Goal: Transaction & Acquisition: Download file/media

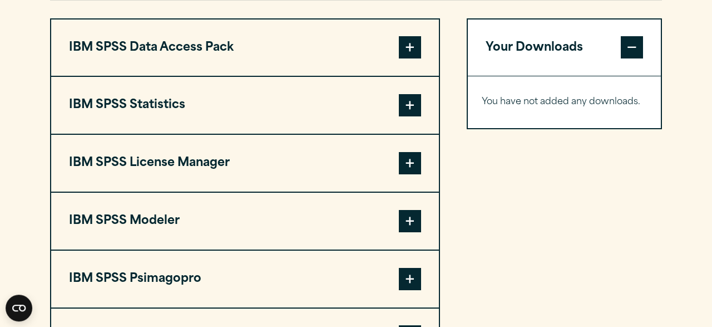
scroll to position [870, 0]
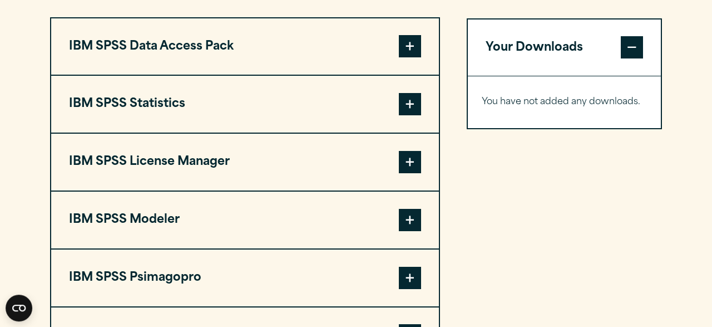
click at [402, 100] on span at bounding box center [410, 104] width 22 height 22
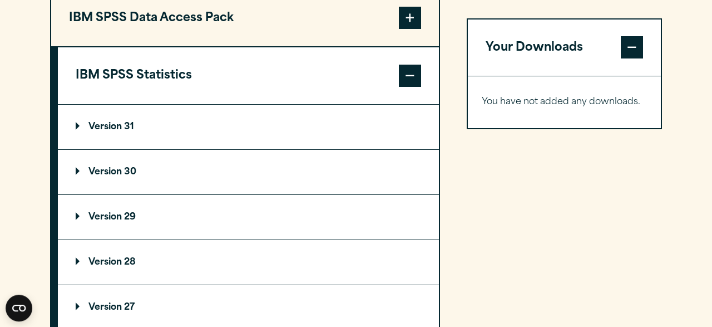
scroll to position [898, 0]
click at [77, 135] on summary "Version 31" at bounding box center [248, 127] width 381 height 44
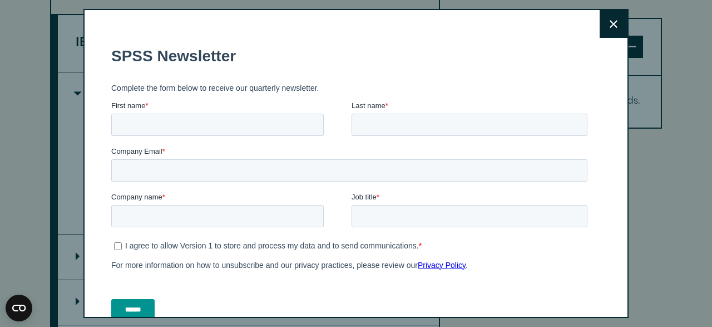
scroll to position [0, 0]
click at [603, 26] on button "Close" at bounding box center [614, 24] width 28 height 28
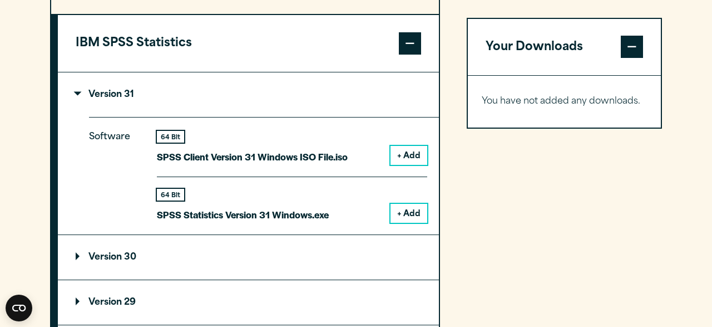
click at [410, 155] on button "+ Add" at bounding box center [408, 155] width 37 height 19
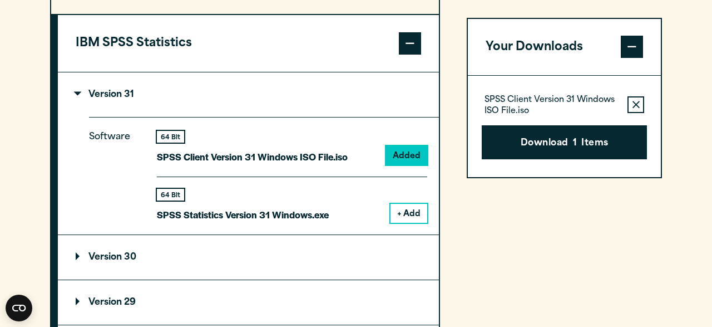
click at [413, 210] on button "+ Add" at bounding box center [408, 213] width 37 height 19
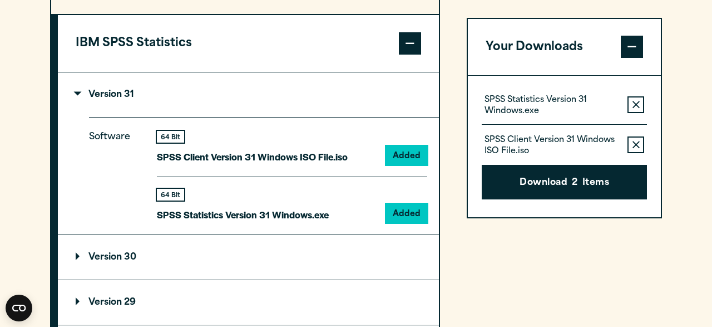
click at [641, 146] on button "Remove this item from your software download list" at bounding box center [635, 145] width 17 height 17
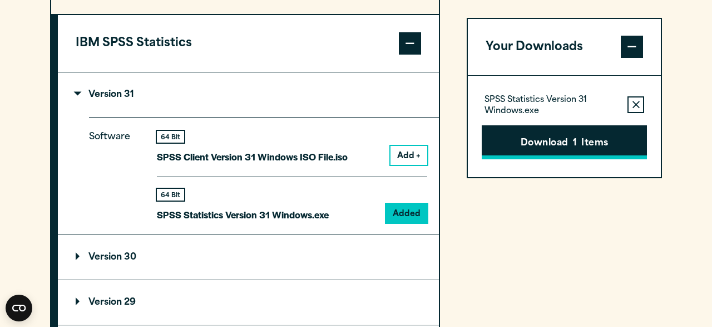
click at [612, 139] on button "Download 1 Items" at bounding box center [564, 142] width 165 height 34
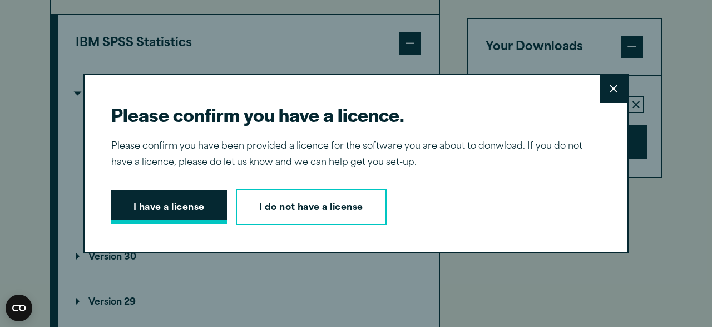
click at [200, 211] on button "I have a license" at bounding box center [169, 207] width 116 height 34
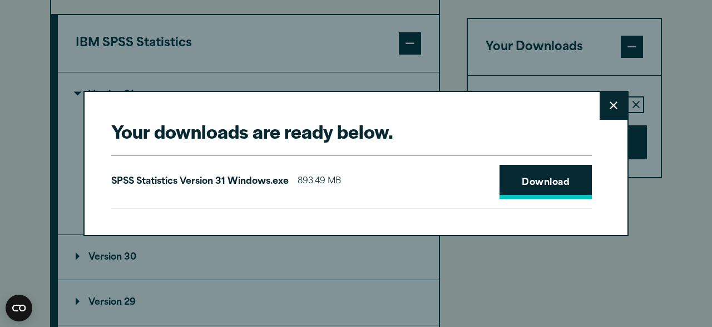
click at [560, 182] on link "Download" at bounding box center [546, 182] width 92 height 34
click at [684, 55] on div "Your downloads are ready below. Close SPSS Statistics Version 31 Windows.exe 89…" at bounding box center [356, 163] width 712 height 327
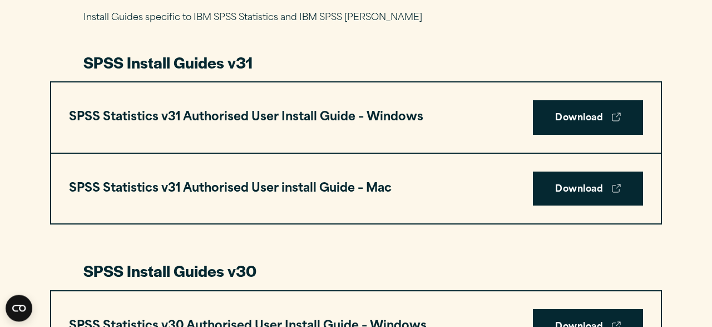
scroll to position [570, 0]
click at [567, 111] on link "Download" at bounding box center [588, 117] width 110 height 34
click at [493, 18] on p "Install Guides specific to IBM SPSS Statistics and IBM SPSS [PERSON_NAME]" at bounding box center [355, 18] width 545 height 16
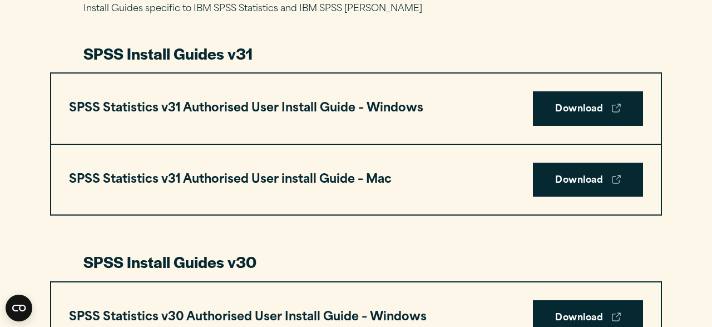
scroll to position [601, 0]
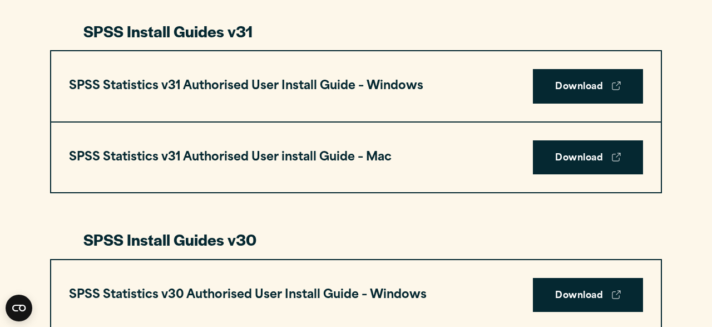
click at [455, 18] on div at bounding box center [355, 12] width 545 height 17
